Goal: Transaction & Acquisition: Purchase product/service

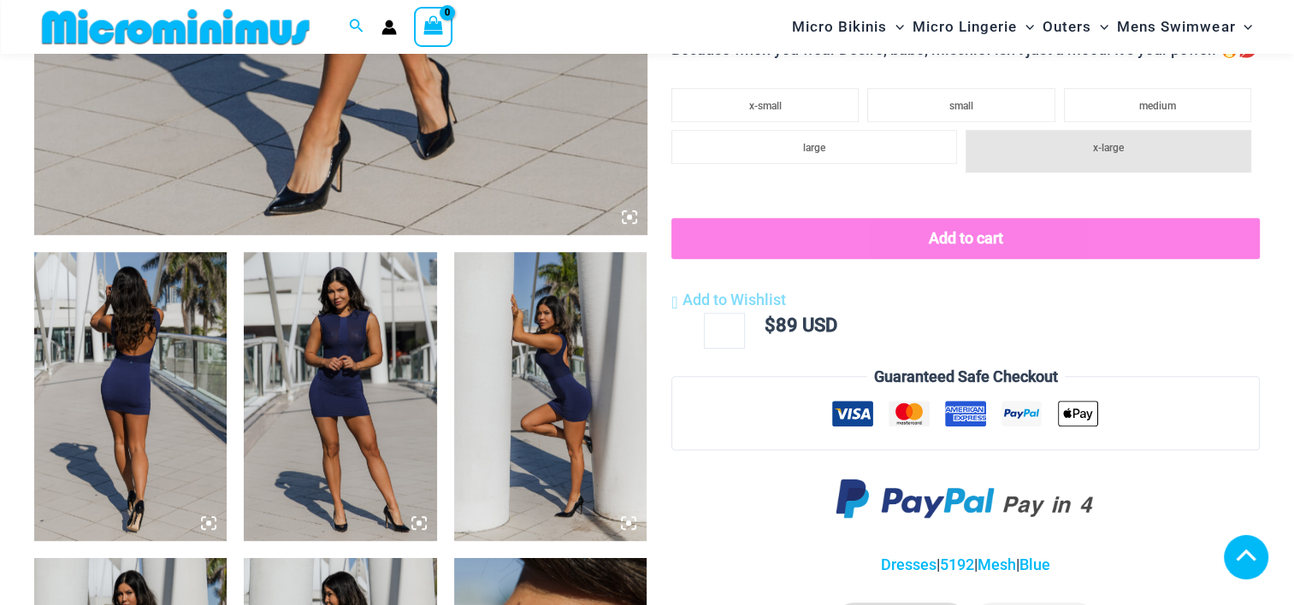
scroll to position [1139, 0]
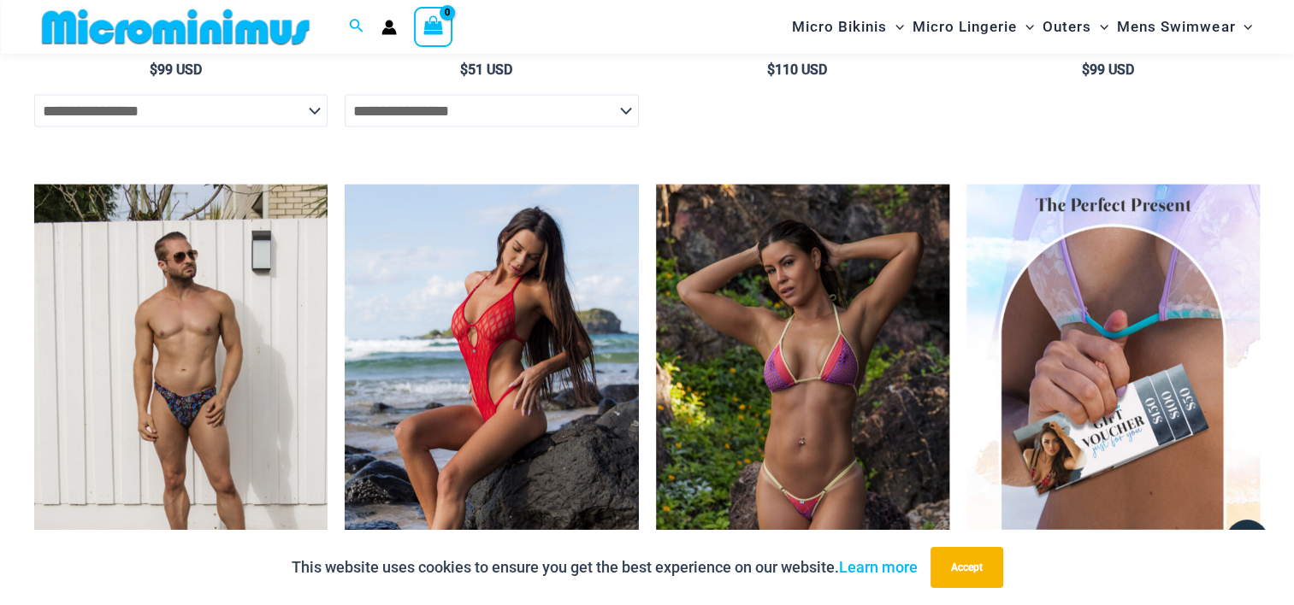
scroll to position [3988, 0]
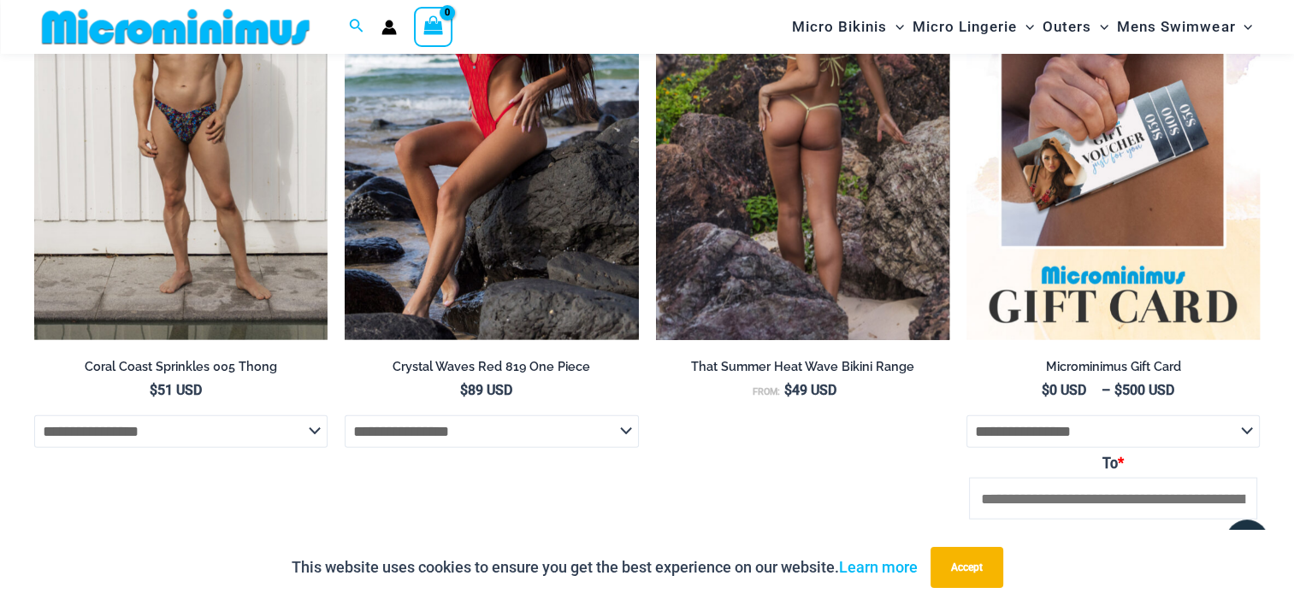
click at [856, 242] on img at bounding box center [802, 121] width 293 height 440
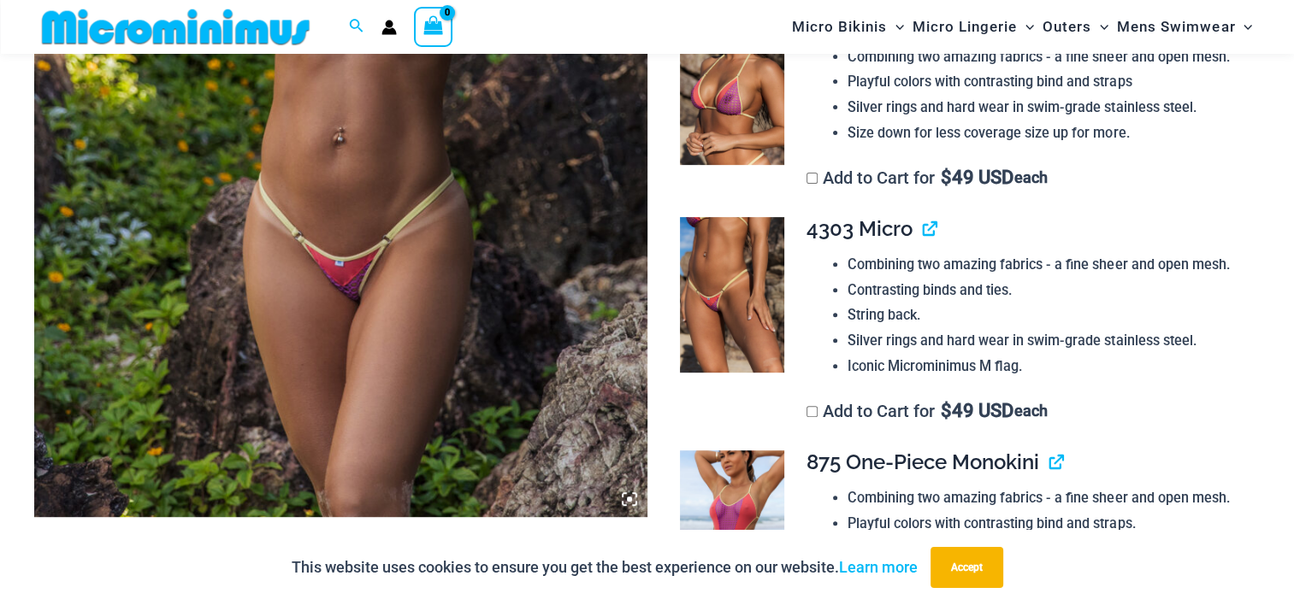
scroll to position [843, 0]
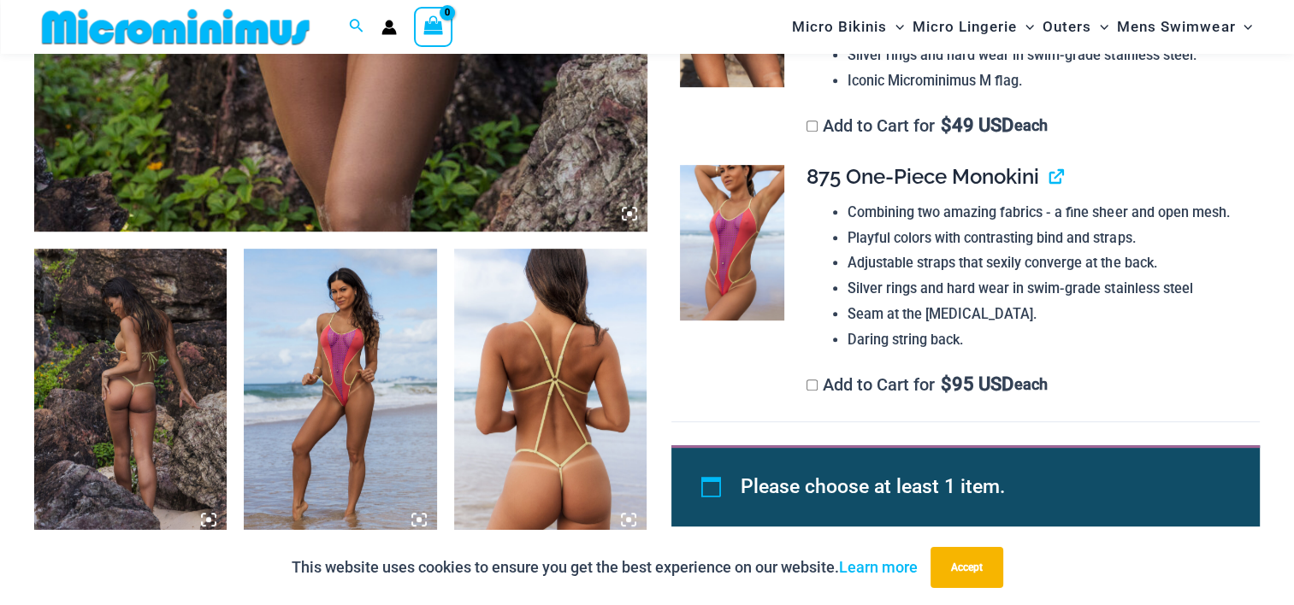
click at [175, 432] on img at bounding box center [130, 393] width 192 height 289
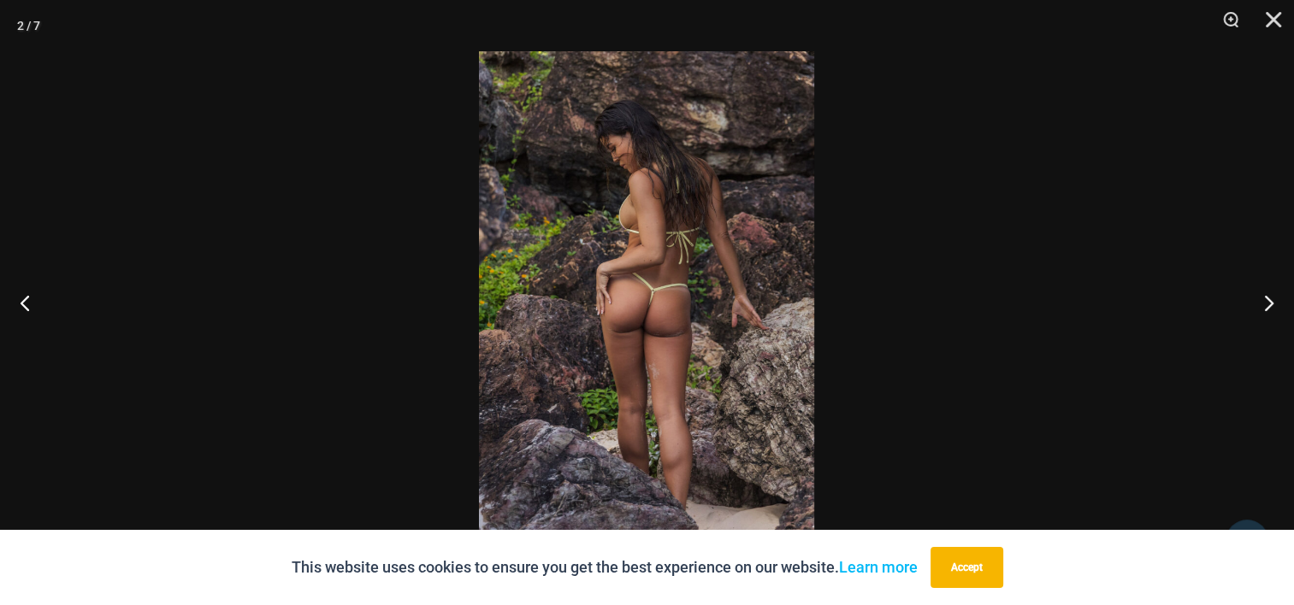
click at [640, 330] on img at bounding box center [646, 302] width 335 height 503
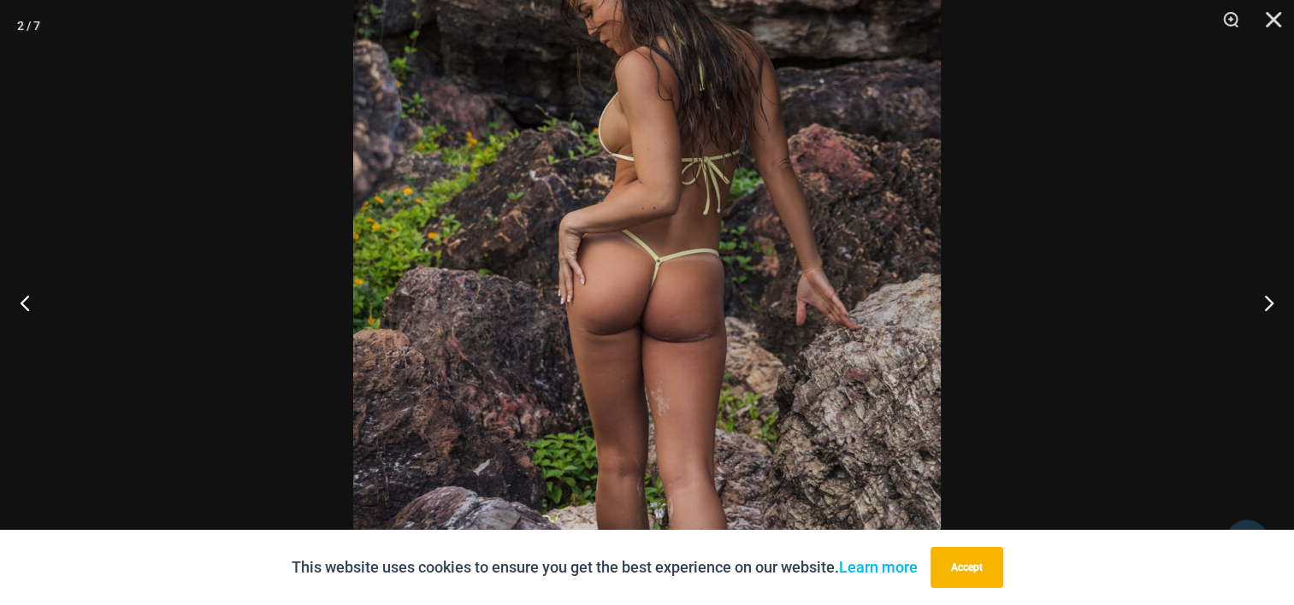
click at [1183, 287] on div at bounding box center [647, 302] width 1294 height 605
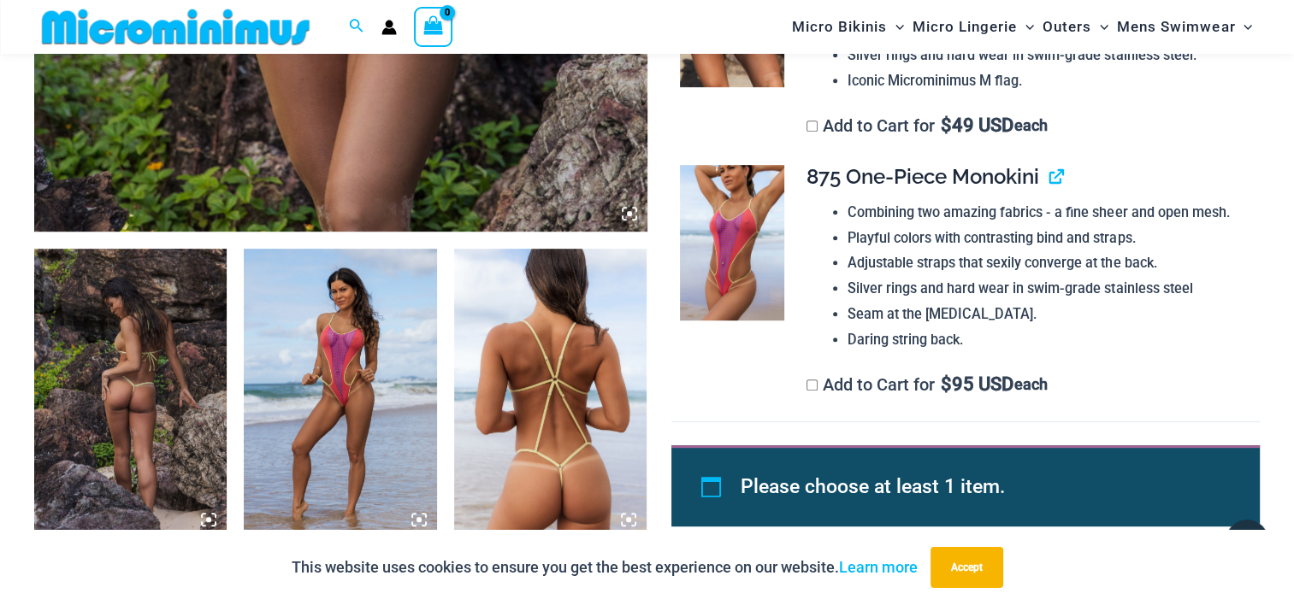
click at [86, 409] on img at bounding box center [130, 393] width 192 height 289
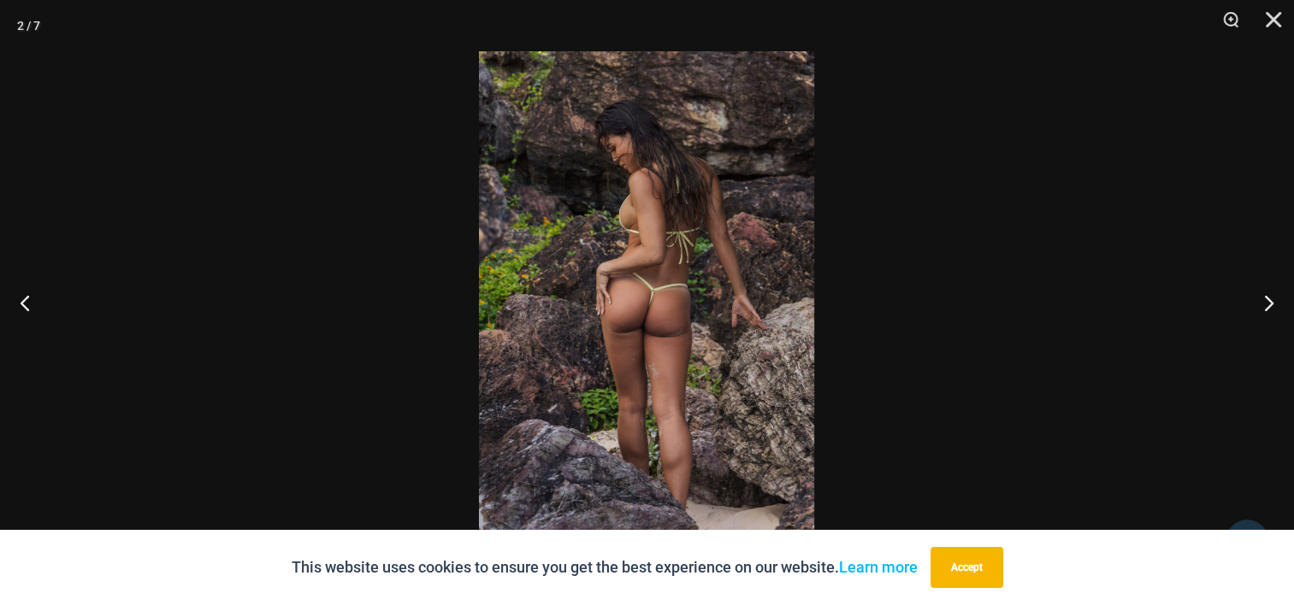
click at [565, 392] on img at bounding box center [646, 302] width 335 height 503
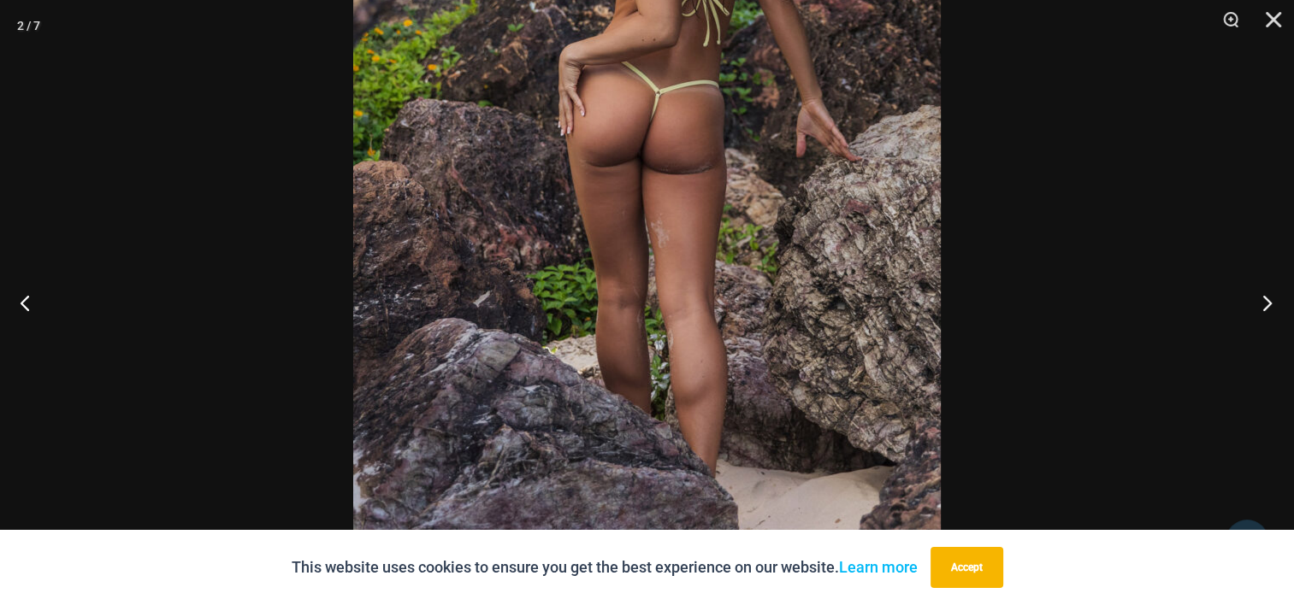
click at [1276, 304] on button "Next" at bounding box center [1261, 302] width 64 height 85
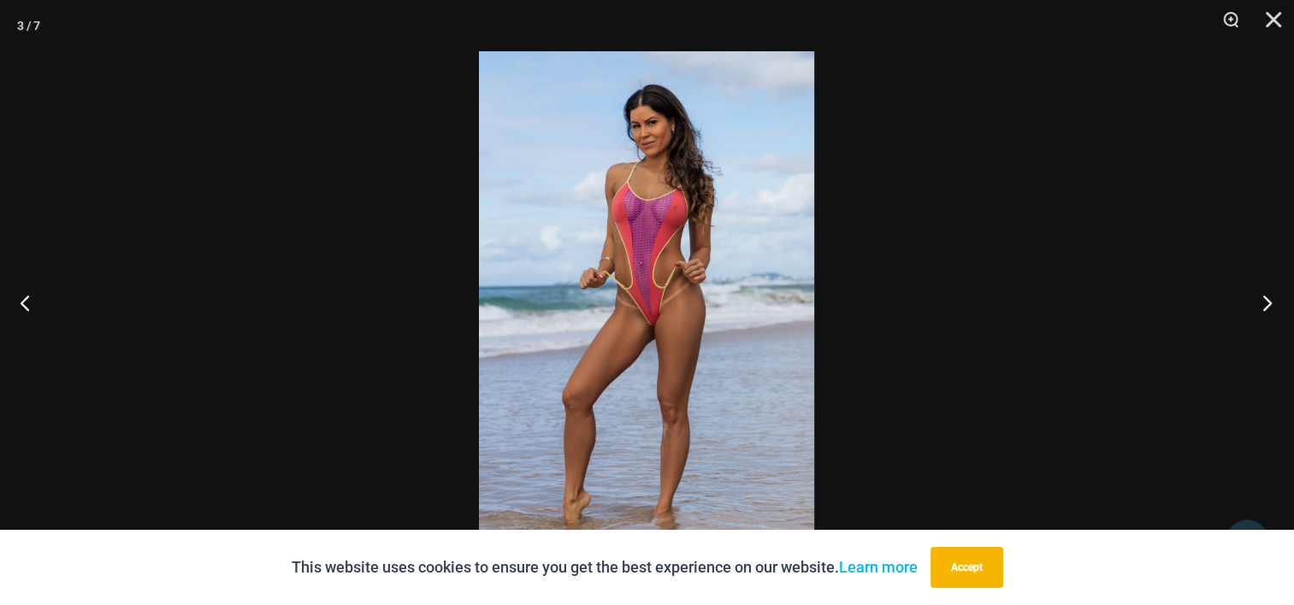
click at [1276, 304] on button "Next" at bounding box center [1261, 302] width 64 height 85
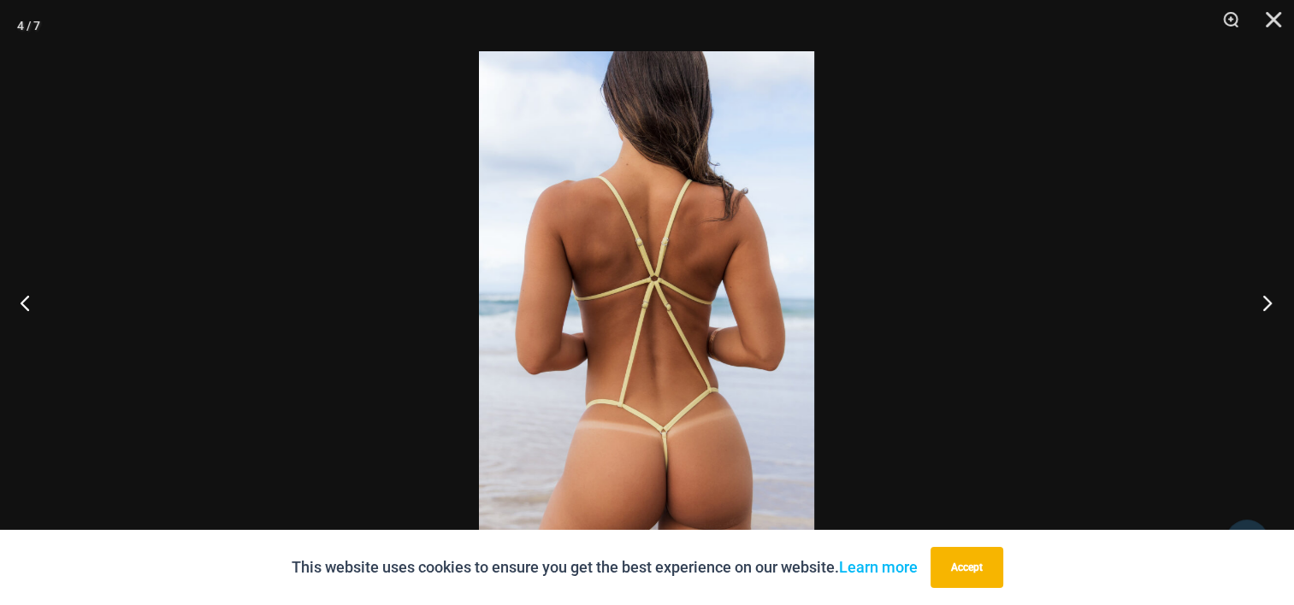
click at [1276, 304] on button "Next" at bounding box center [1261, 302] width 64 height 85
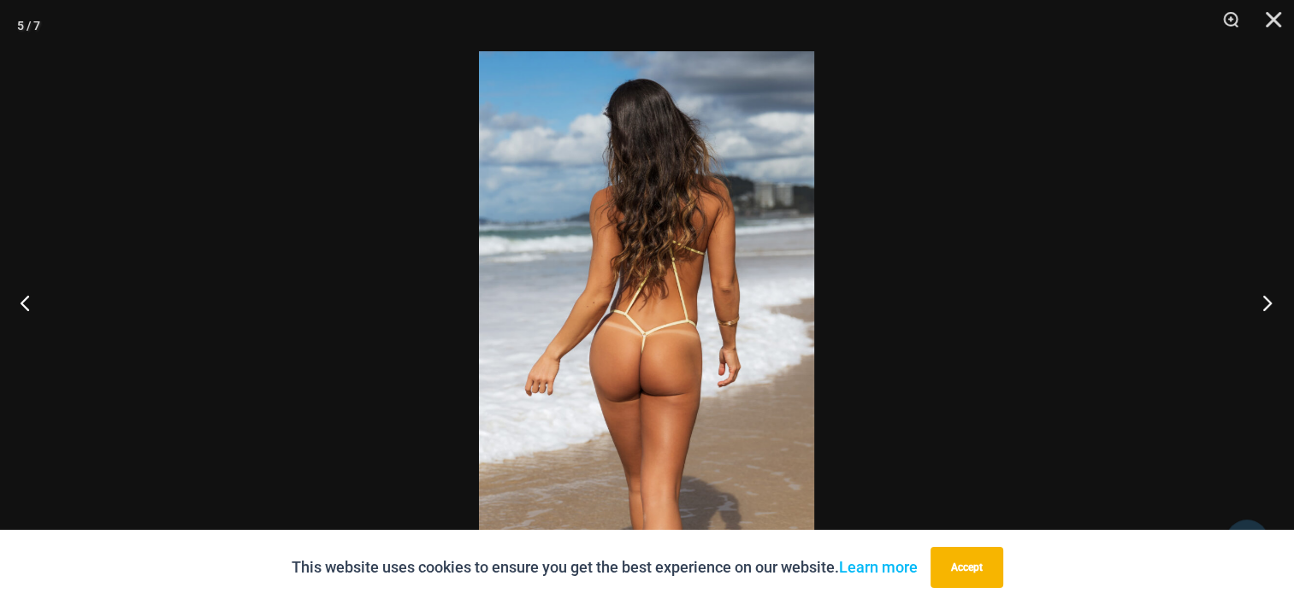
click at [1276, 304] on button "Next" at bounding box center [1261, 302] width 64 height 85
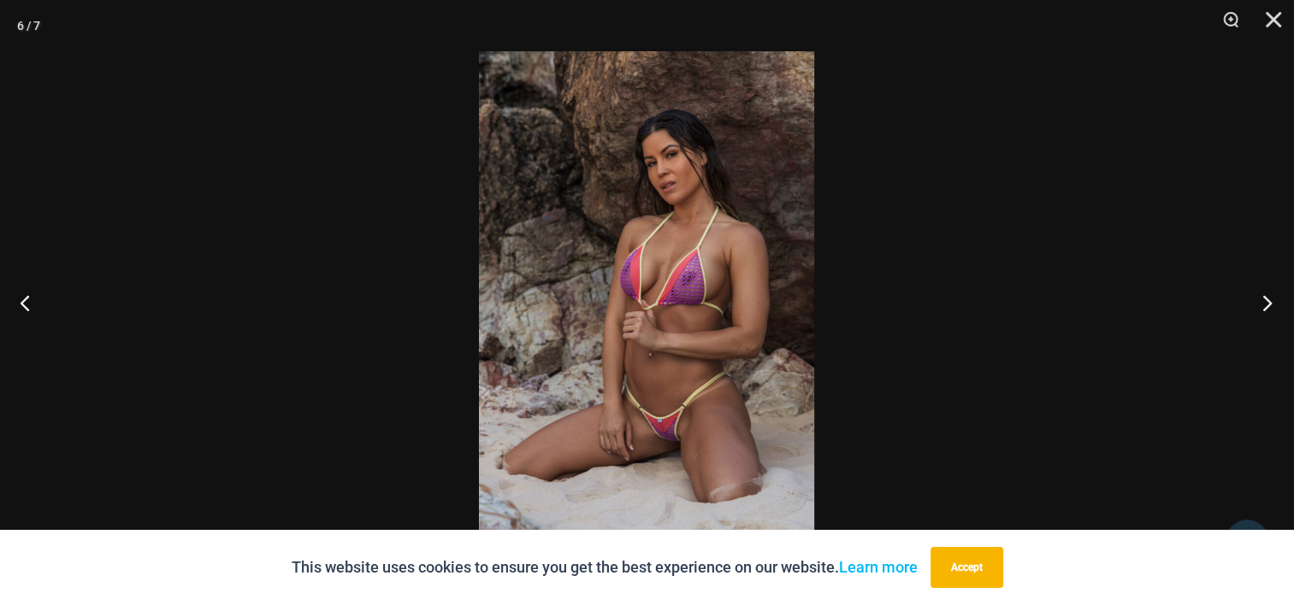
click at [1276, 304] on button "Next" at bounding box center [1261, 302] width 64 height 85
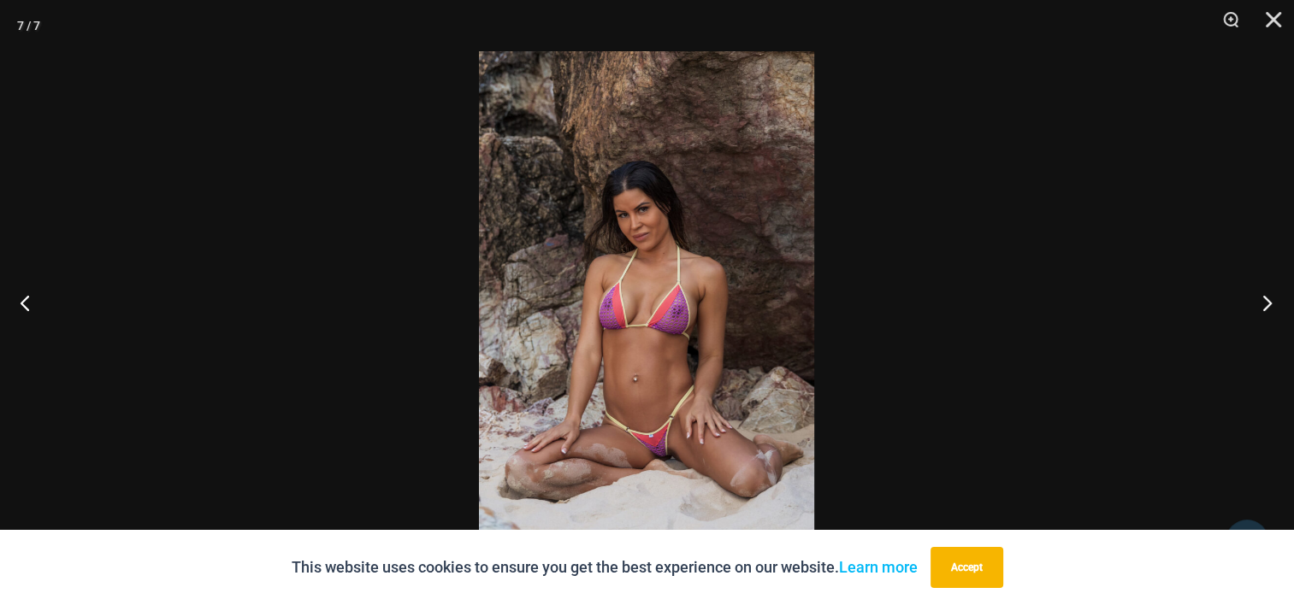
click at [1276, 304] on button "Next" at bounding box center [1261, 302] width 64 height 85
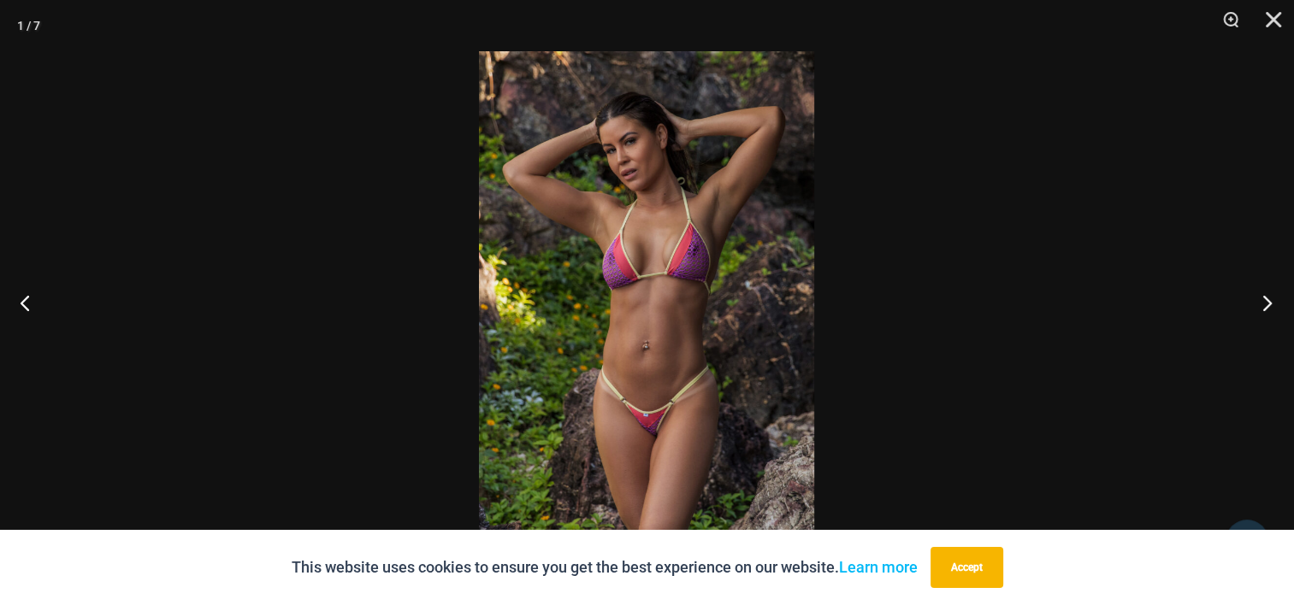
click at [1276, 304] on button "Next" at bounding box center [1261, 302] width 64 height 85
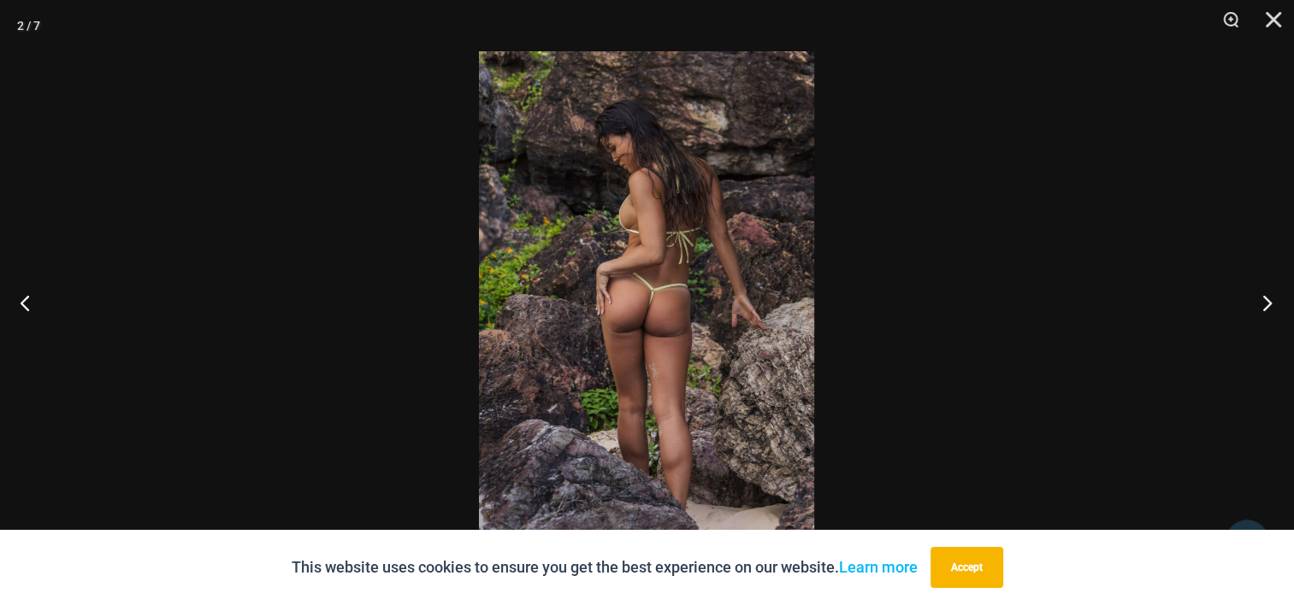
click at [1276, 304] on button "Next" at bounding box center [1261, 302] width 64 height 85
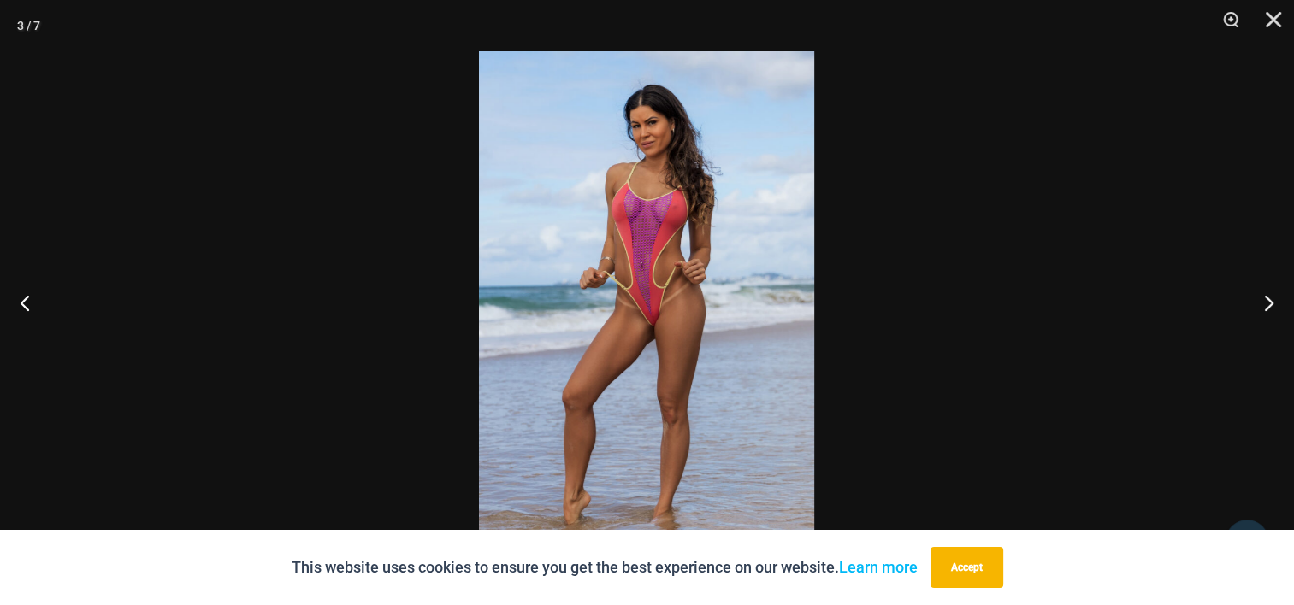
click at [677, 267] on img at bounding box center [646, 302] width 335 height 503
